Goal: Transaction & Acquisition: Purchase product/service

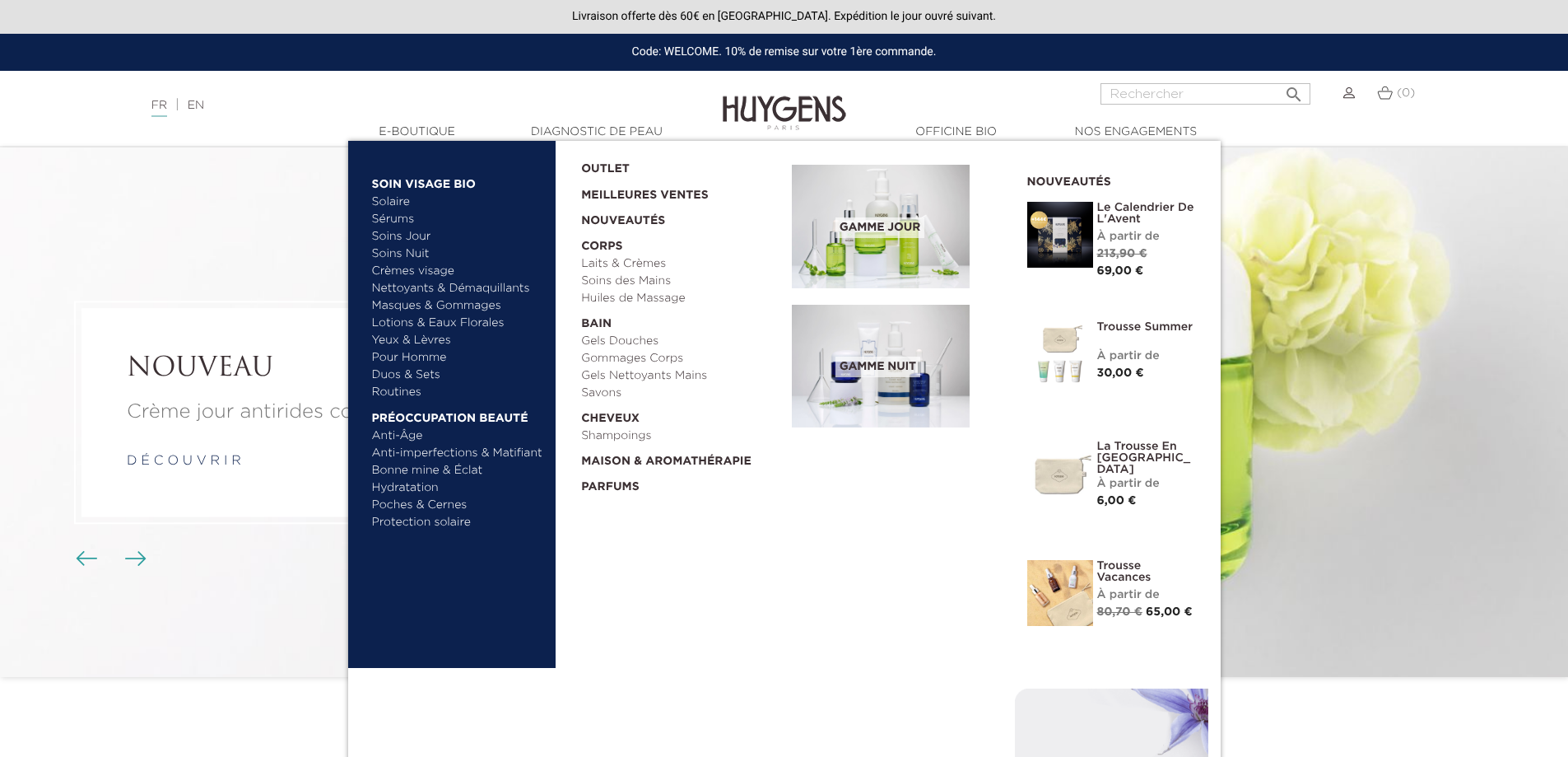
click at [394, 217] on link "Sérums" at bounding box center [458, 219] width 172 height 17
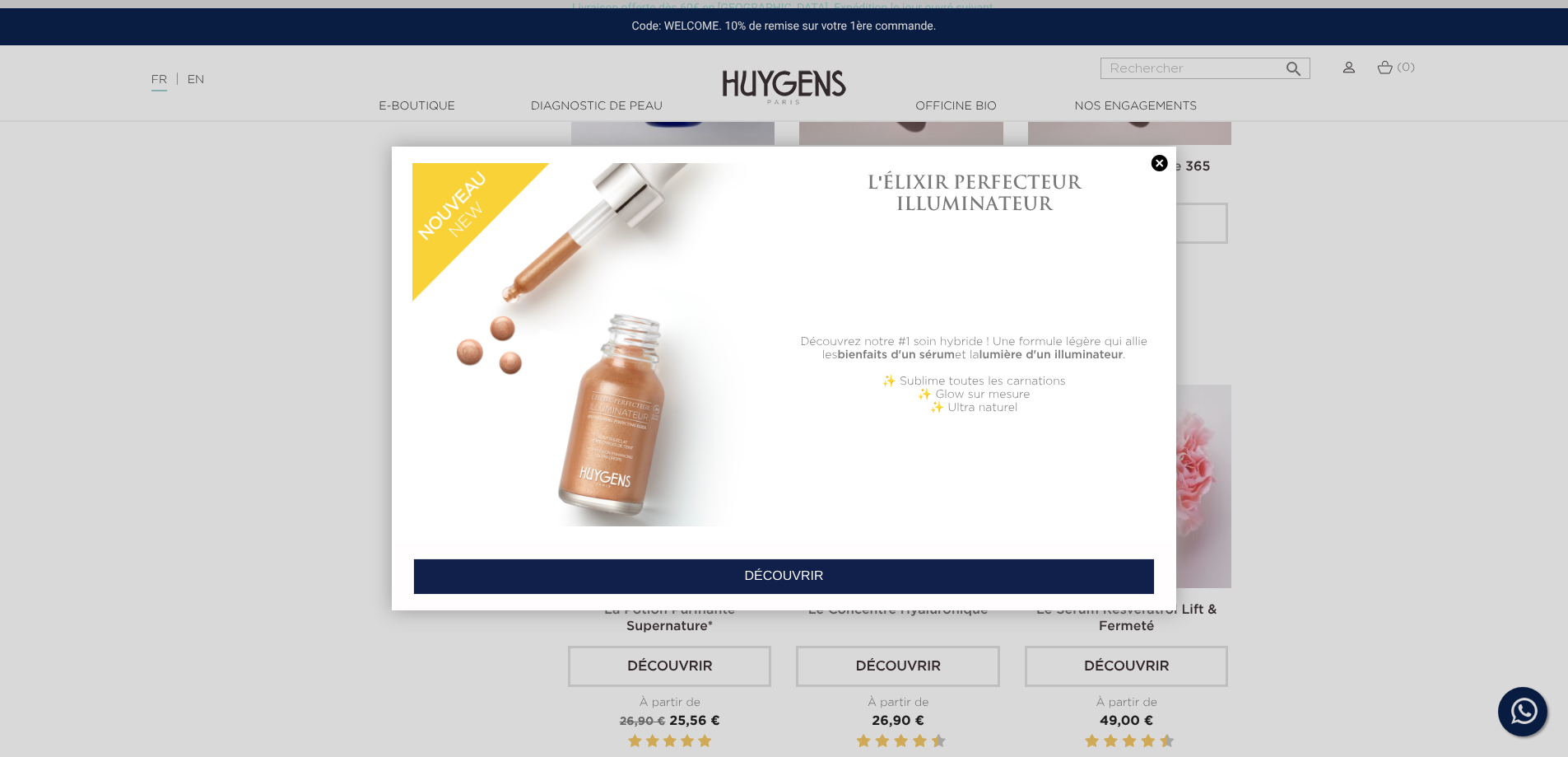
scroll to position [741, 0]
click at [1422, 378] on div at bounding box center [784, 378] width 1568 height 757
click at [834, 559] on link "DÉCOUVRIR" at bounding box center [784, 577] width 742 height 36
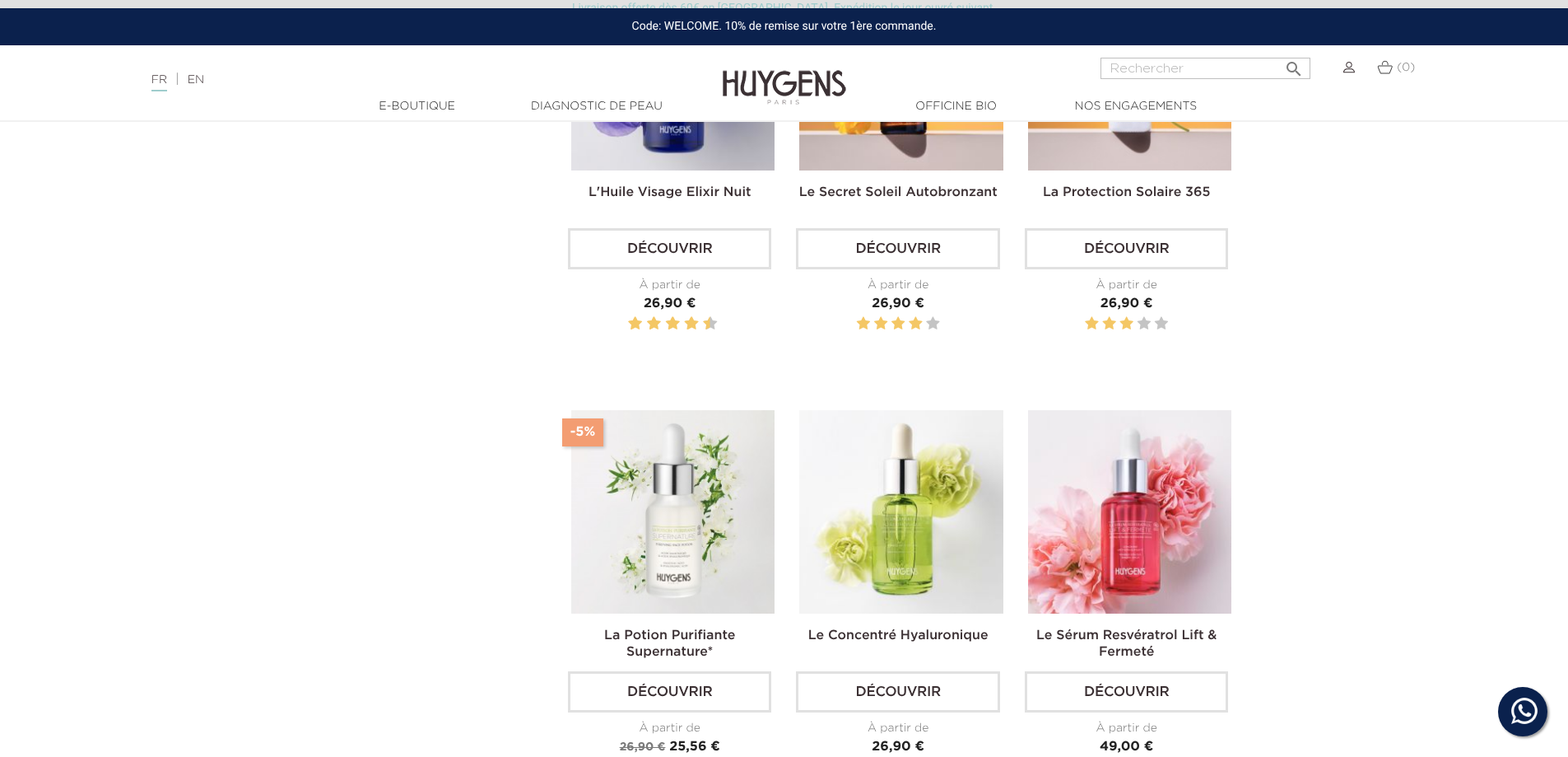
scroll to position [741, 0]
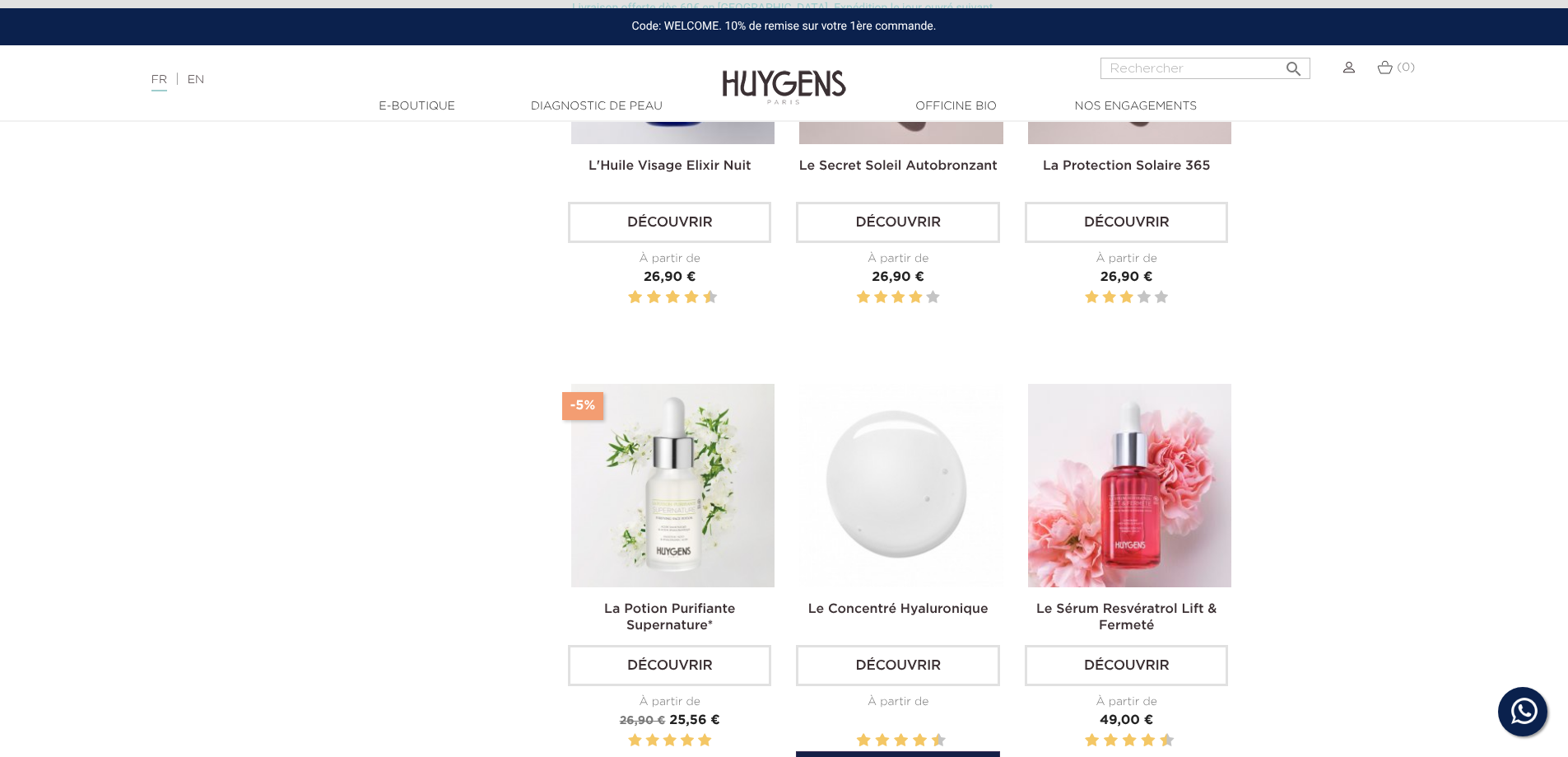
click at [909, 493] on img at bounding box center [900, 485] width 203 height 204
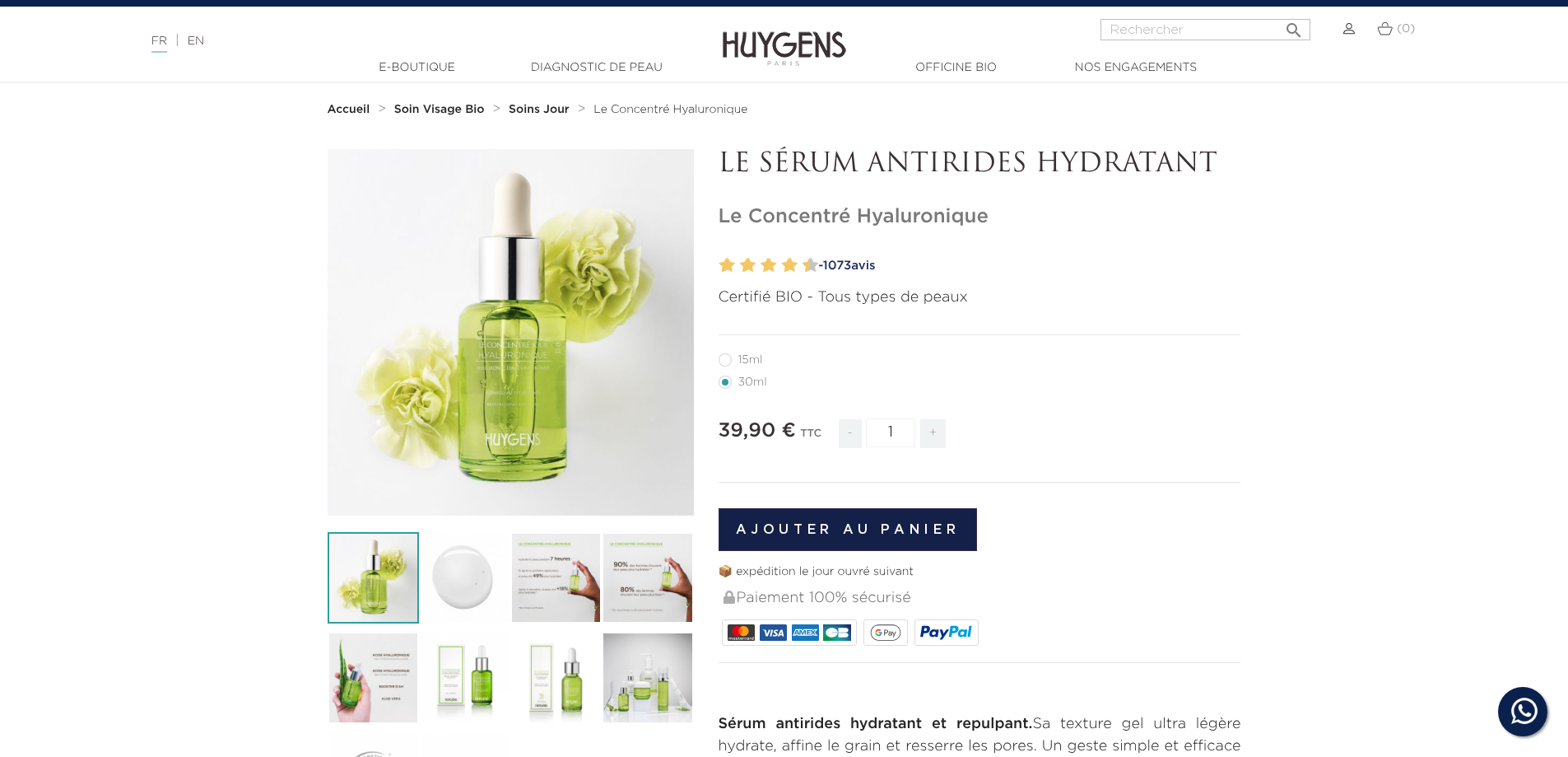
scroll to position [82, 0]
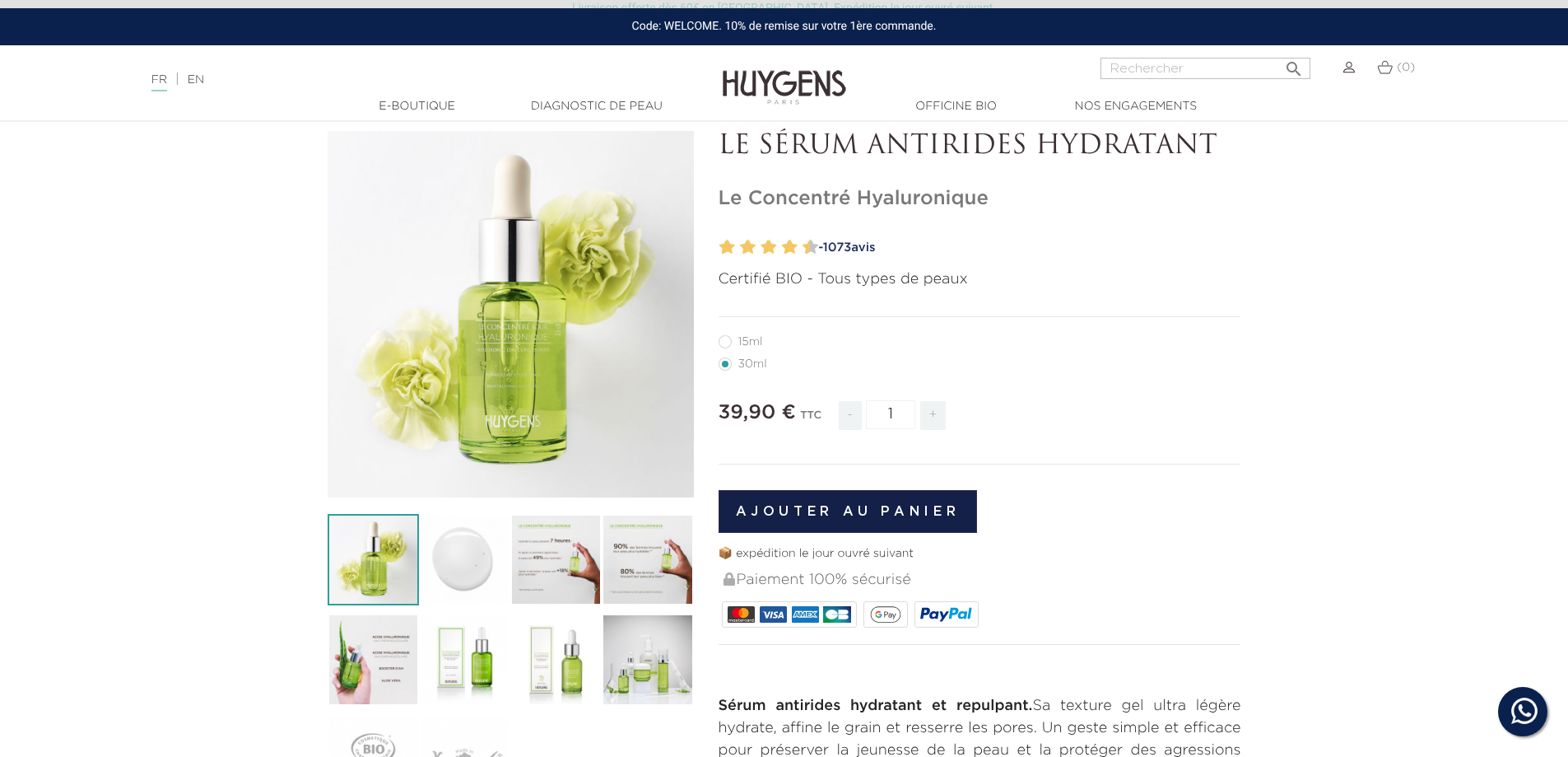
click at [449, 558] on img at bounding box center [465, 560] width 92 height 92
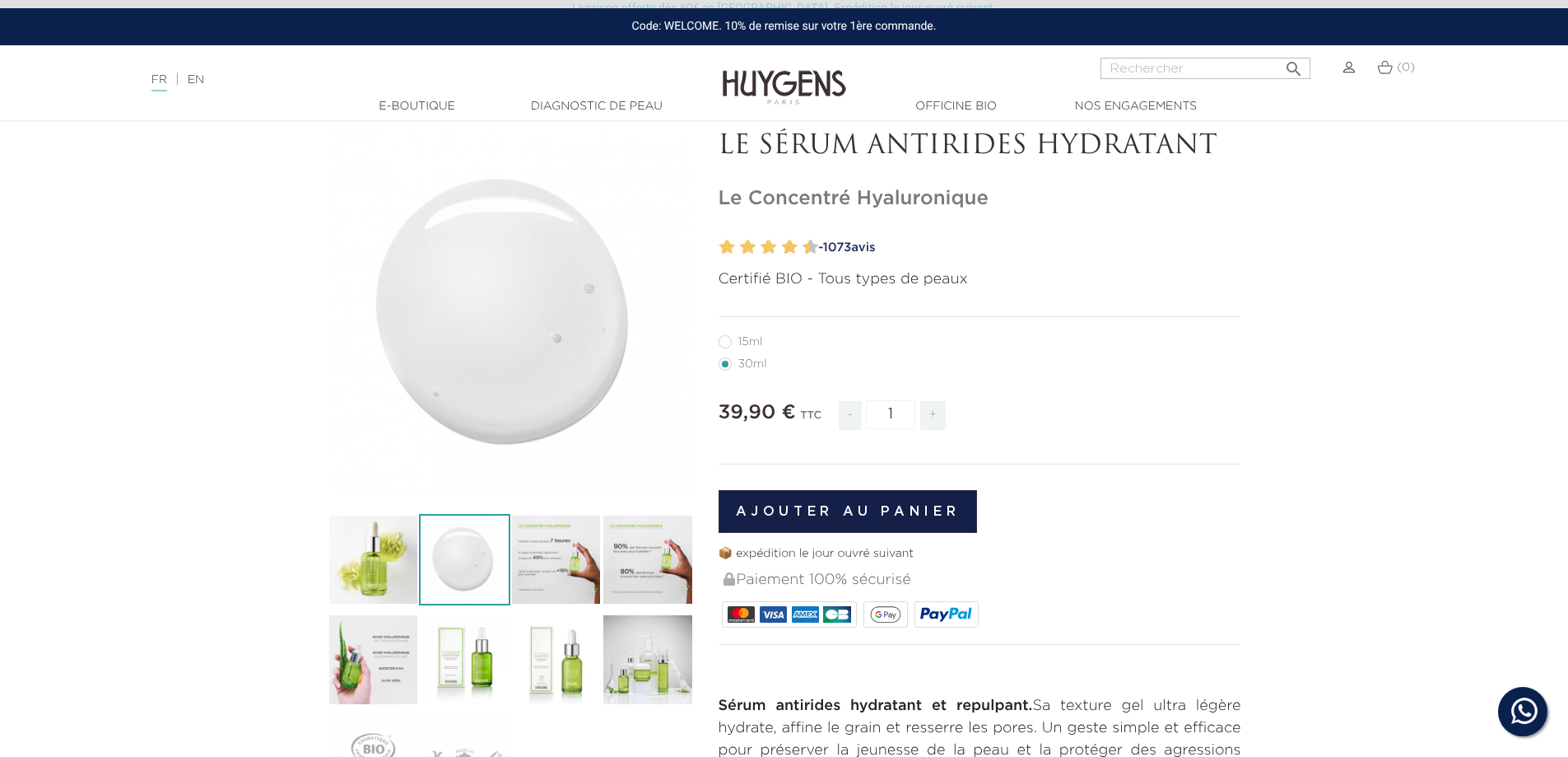
click at [545, 562] on img at bounding box center [557, 560] width 92 height 92
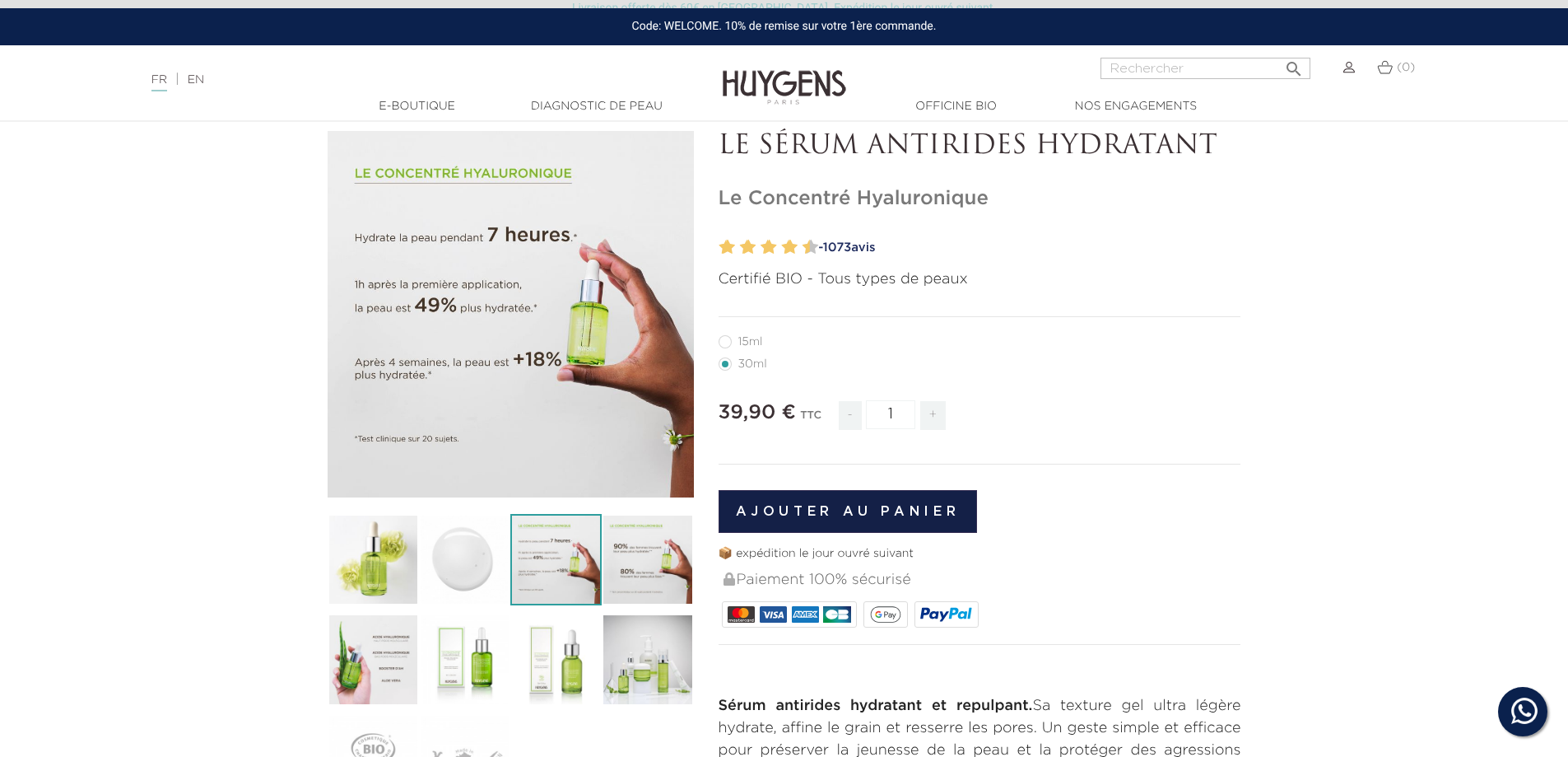
click at [645, 569] on img at bounding box center [648, 560] width 92 height 92
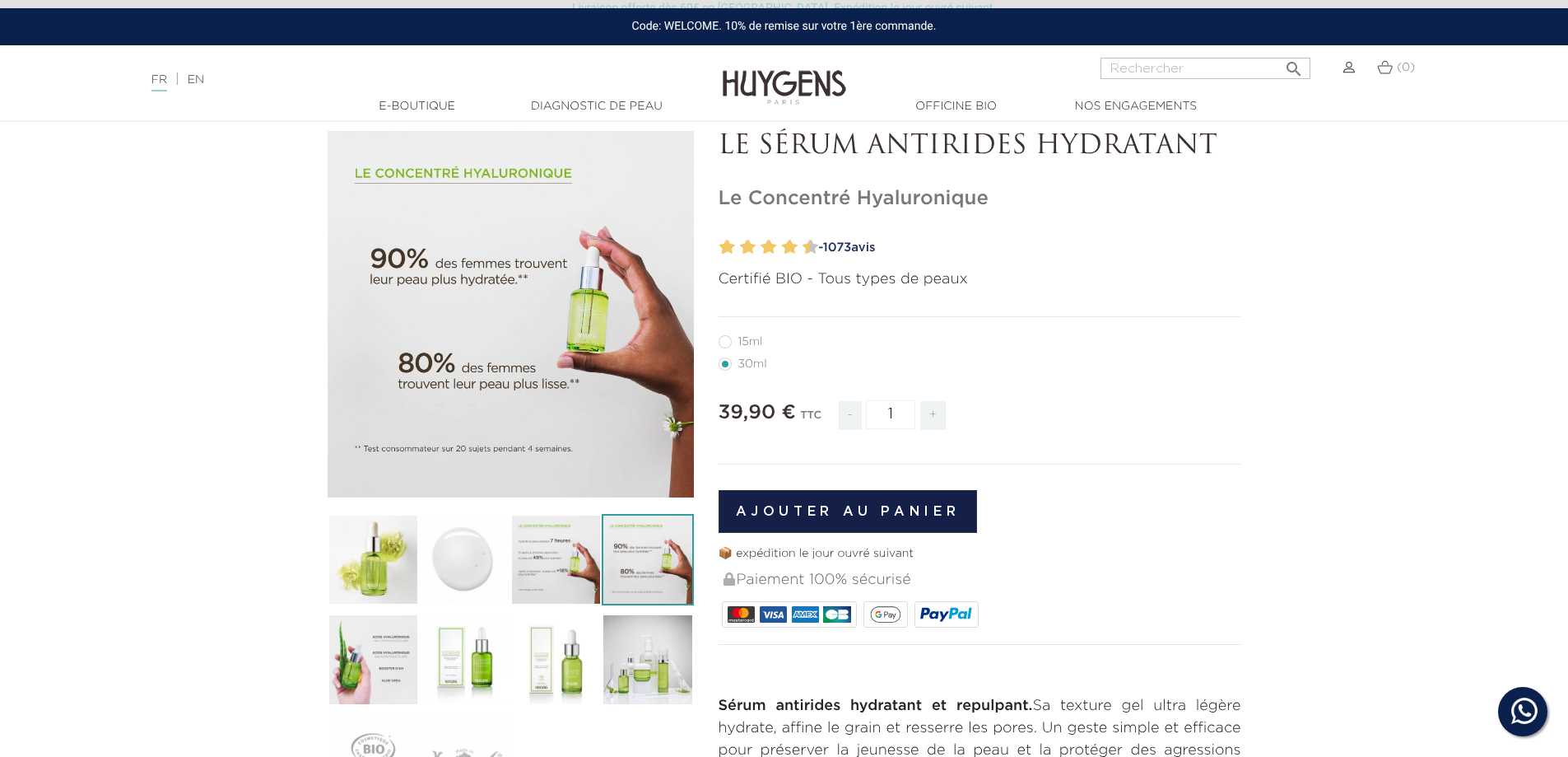
click at [375, 645] on img at bounding box center [373, 659] width 92 height 92
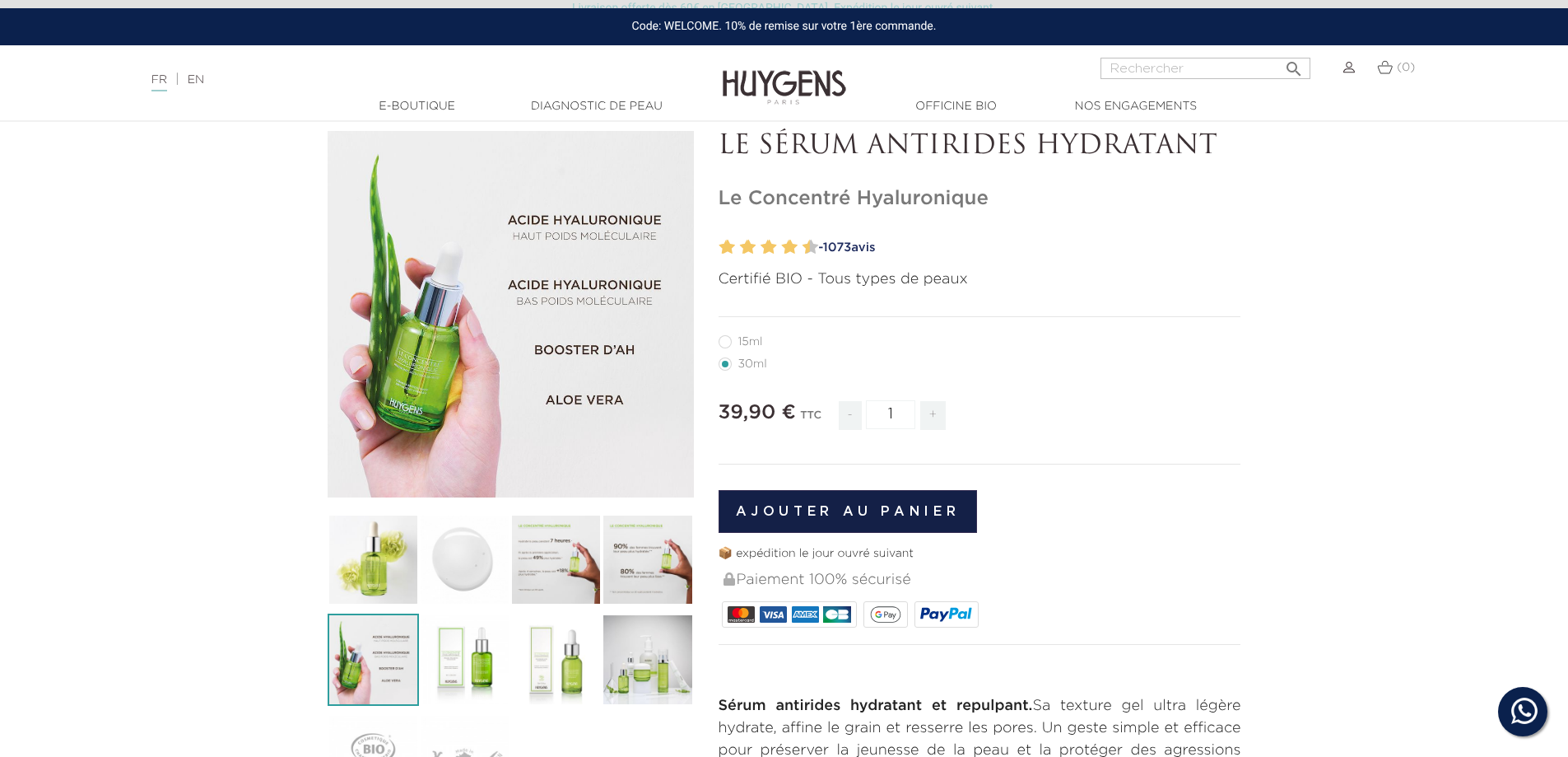
click at [455, 667] on img at bounding box center [465, 659] width 92 height 92
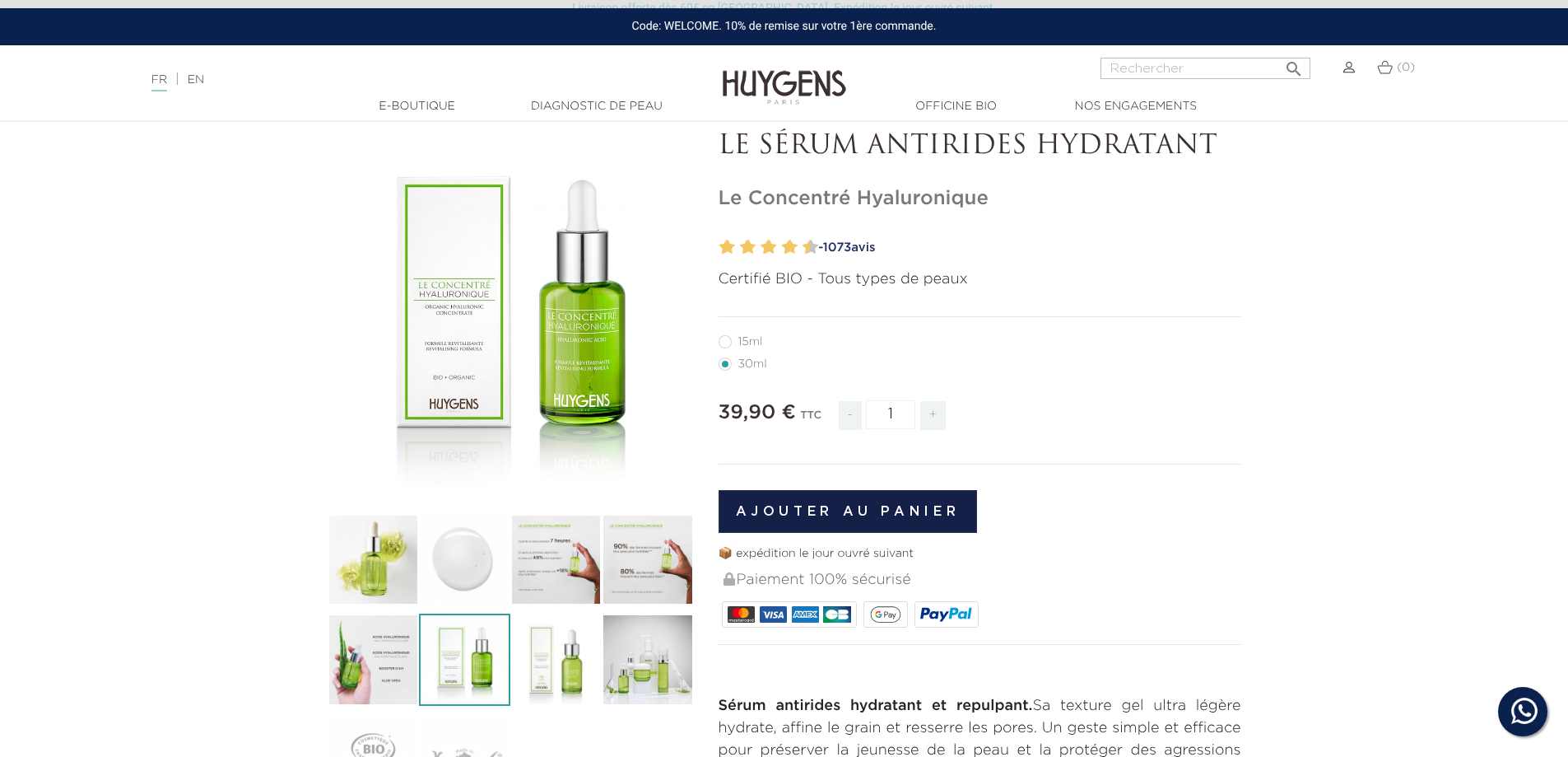
click at [533, 660] on img at bounding box center [557, 659] width 92 height 92
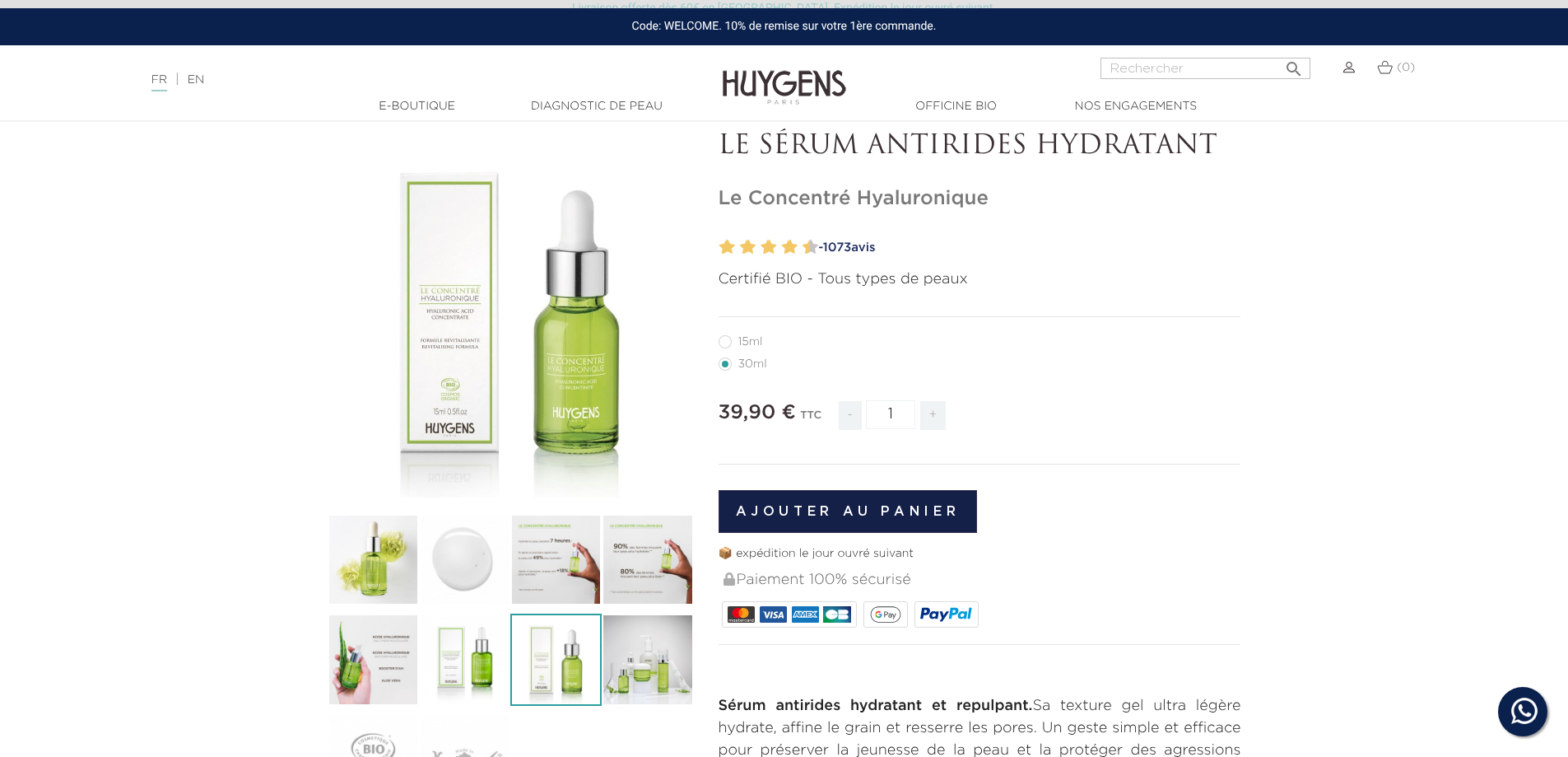
click at [638, 665] on img at bounding box center [648, 659] width 92 height 92
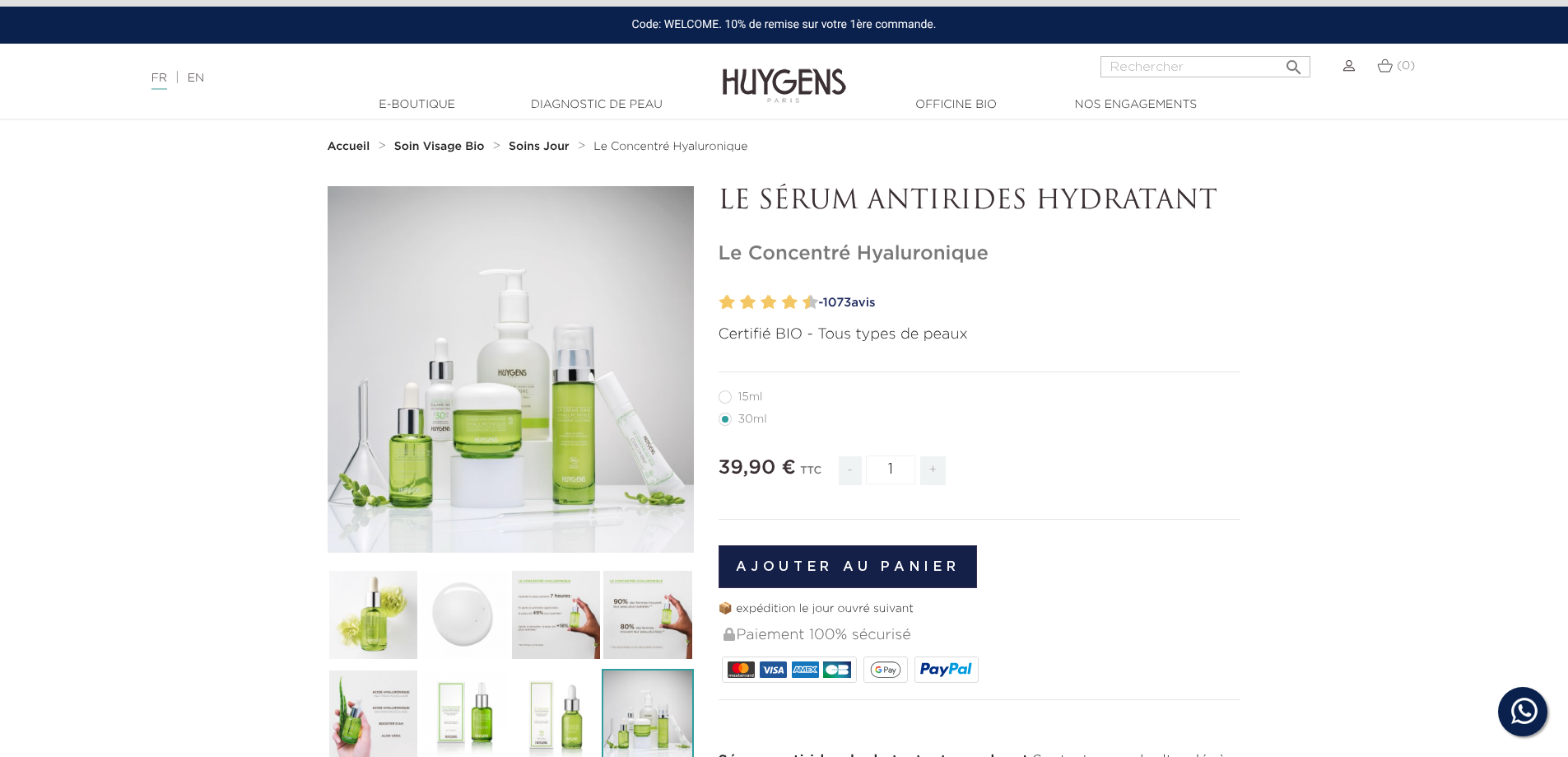
scroll to position [0, 0]
